Goal: Find specific page/section: Find specific page/section

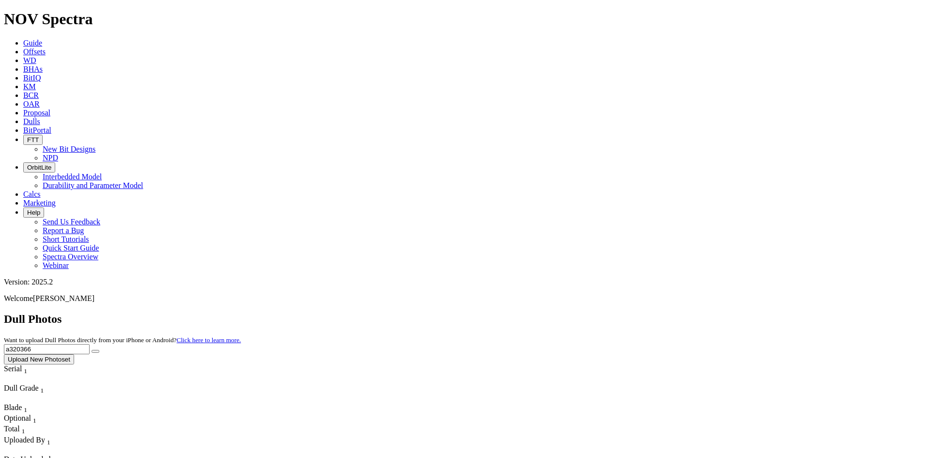
drag, startPoint x: 744, startPoint y: 44, endPoint x: 632, endPoint y: 47, distance: 112.4
click at [632, 312] on div "Dull Photos Want to upload Dull Photos directly from your iPhone or Android? Cl…" at bounding box center [465, 338] width 922 height 52
type input "a315008"
click at [92, 350] on button "submit" at bounding box center [96, 351] width 8 height 3
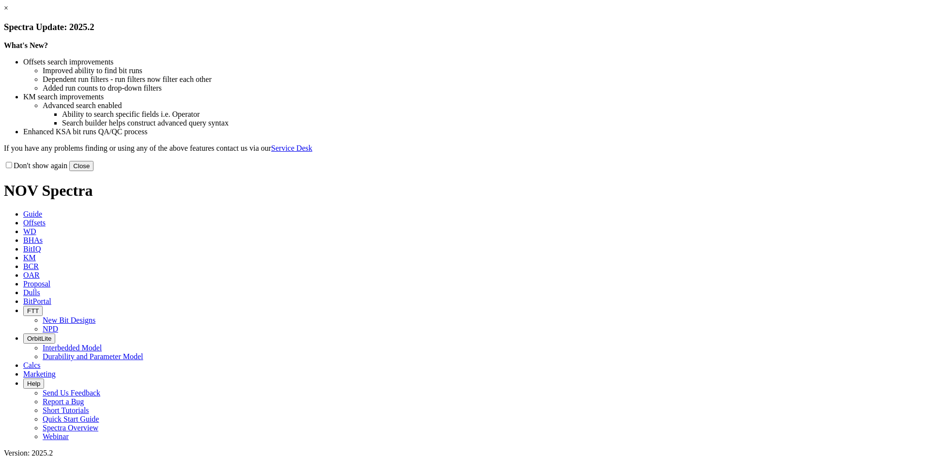
click at [8, 12] on link "×" at bounding box center [6, 8] width 4 height 8
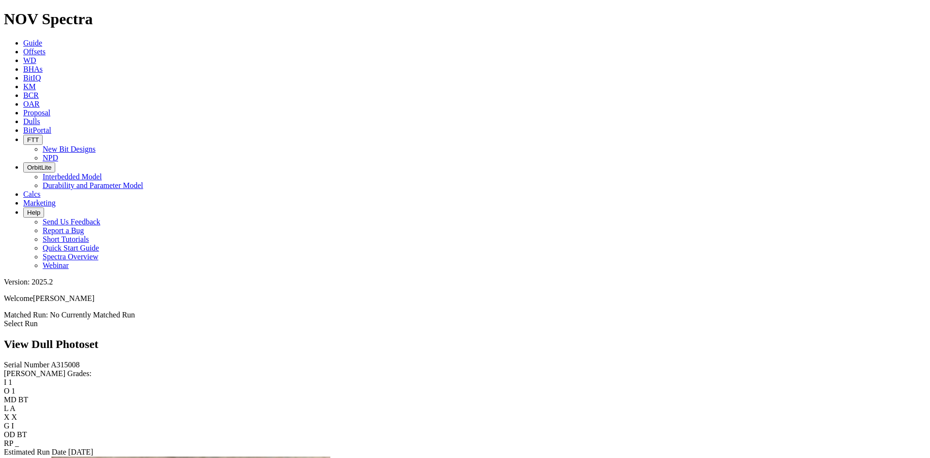
scroll to position [484, 0]
